Goal: Communication & Community: Answer question/provide support

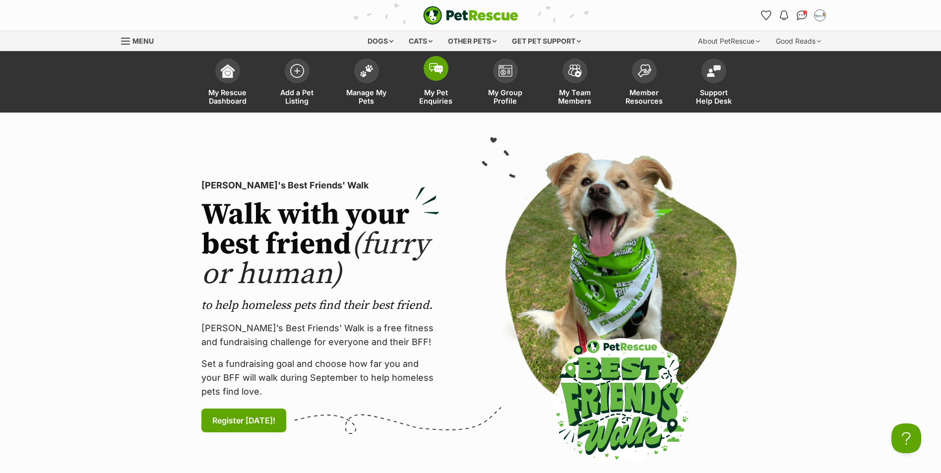
click at [444, 72] on span at bounding box center [436, 68] width 25 height 25
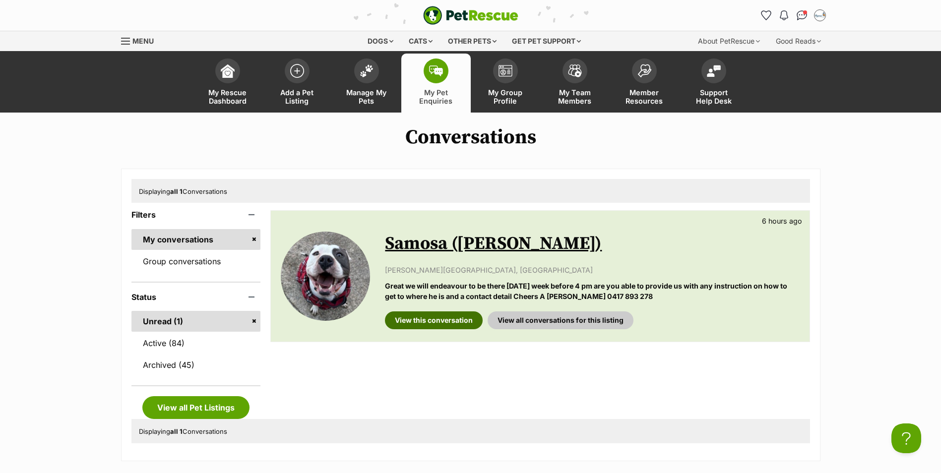
click at [447, 320] on link "View this conversation" at bounding box center [434, 321] width 98 height 18
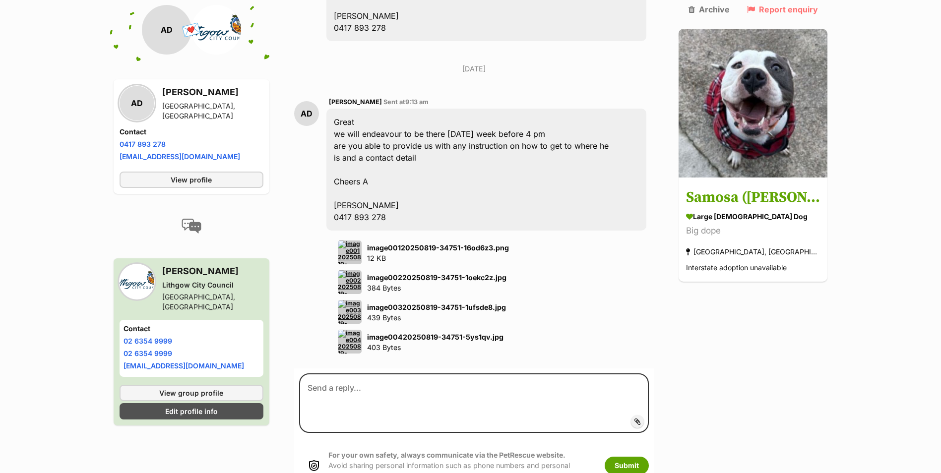
scroll to position [1439, 0]
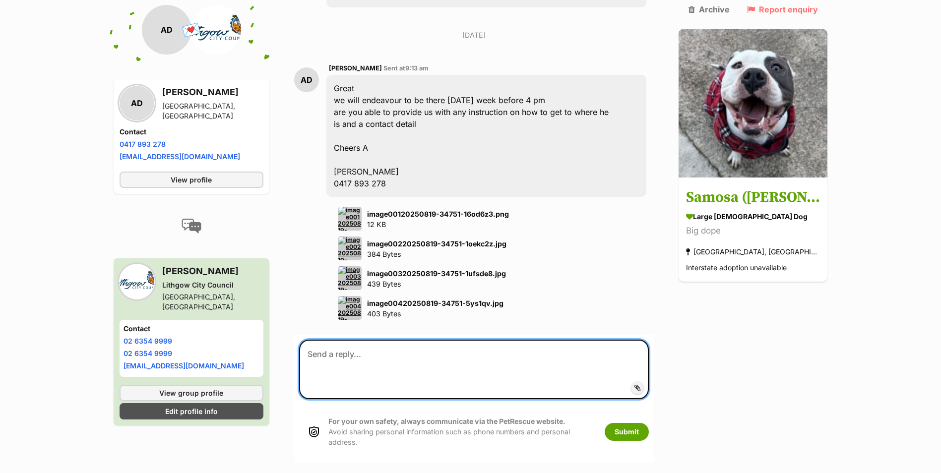
click at [454, 340] on textarea at bounding box center [474, 370] width 350 height 60
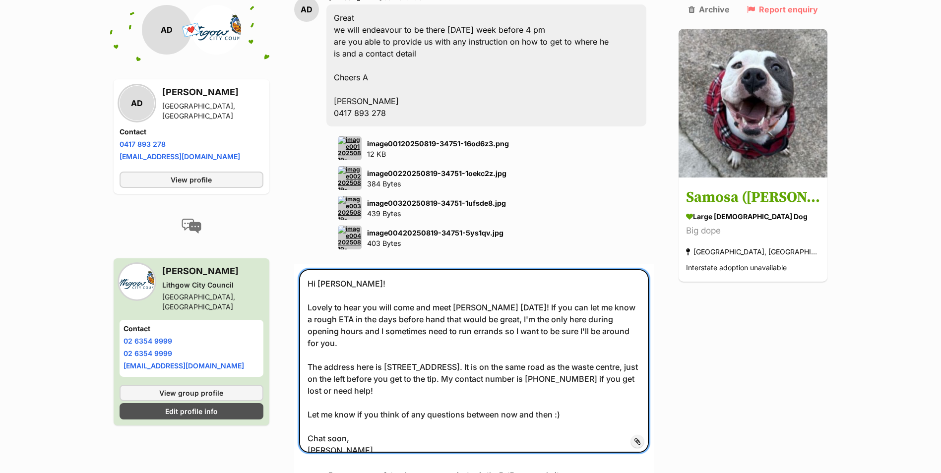
scroll to position [1642, 0]
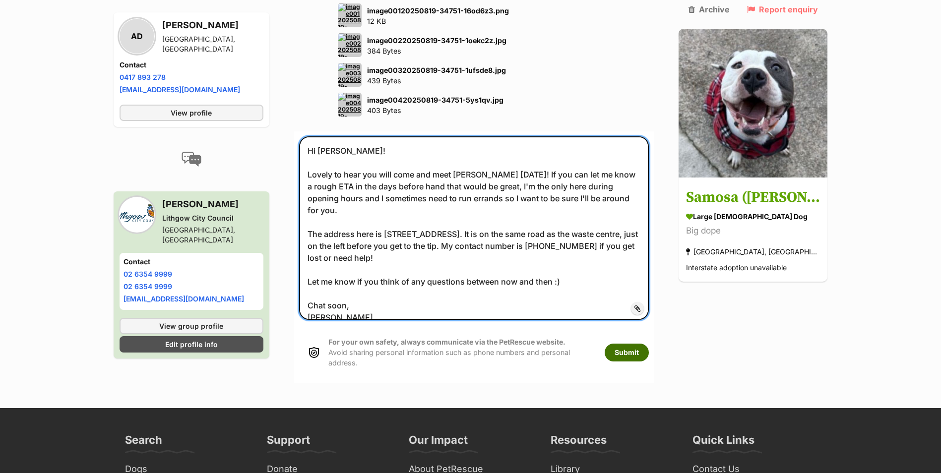
type textarea "Hi [PERSON_NAME]! Lovely to hear you will come and meet [PERSON_NAME] [DATE]! I…"
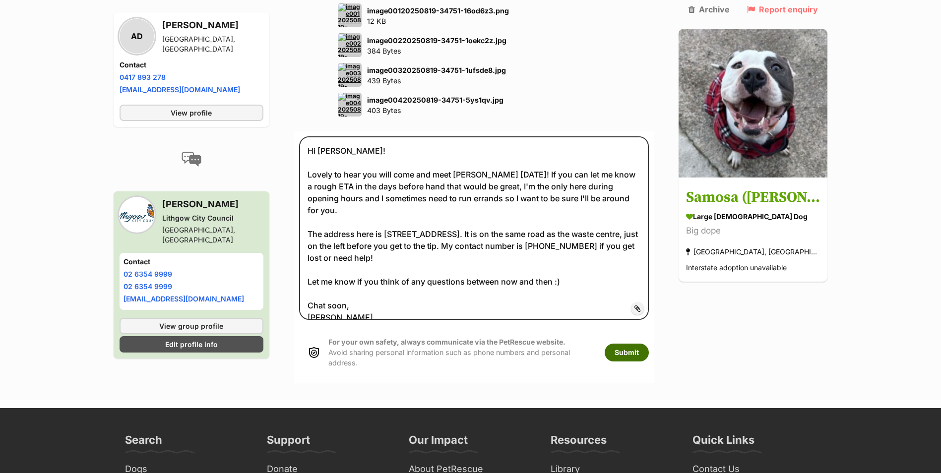
click at [649, 344] on button "Submit" at bounding box center [627, 353] width 44 height 18
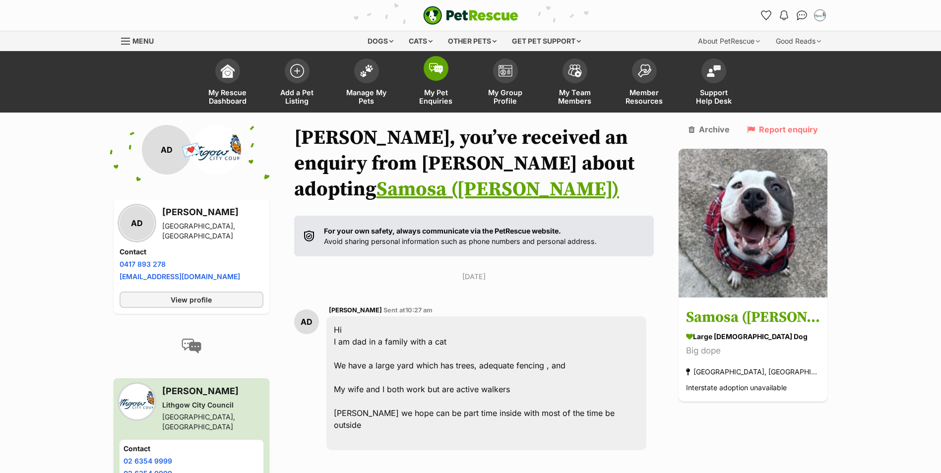
click at [449, 68] on link "My Pet Enquiries" at bounding box center [435, 83] width 69 height 59
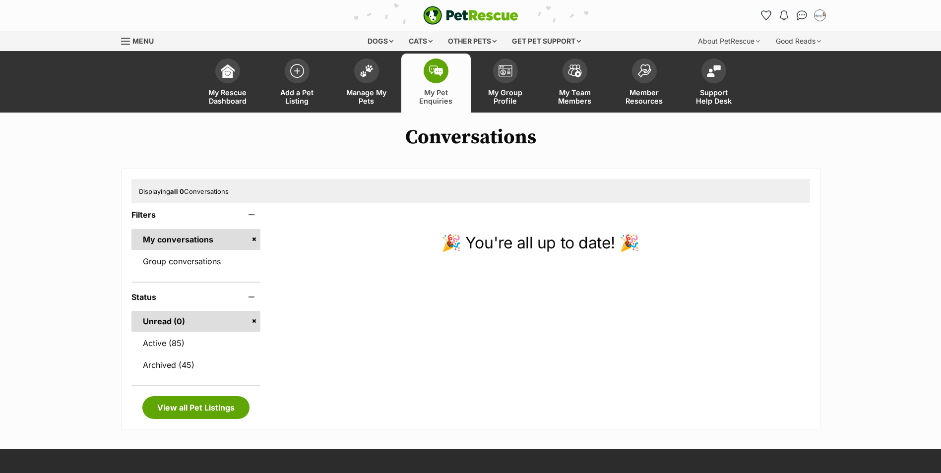
click at [371, 70] on img at bounding box center [367, 70] width 14 height 13
